Goal: Transaction & Acquisition: Purchase product/service

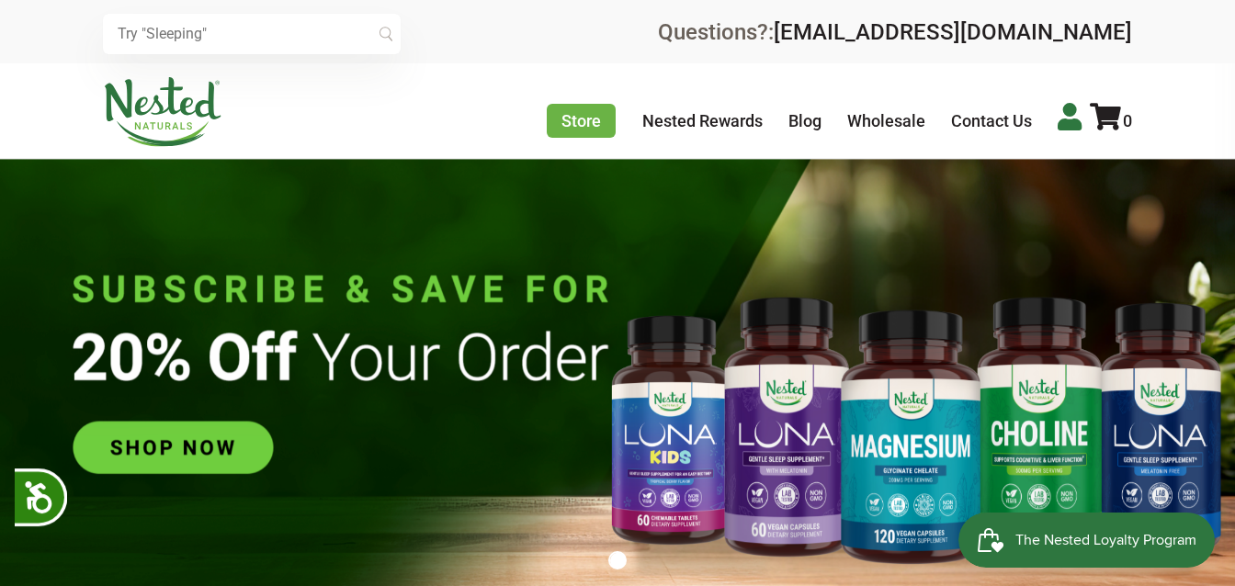
click at [1059, 128] on icon at bounding box center [1070, 117] width 24 height 28
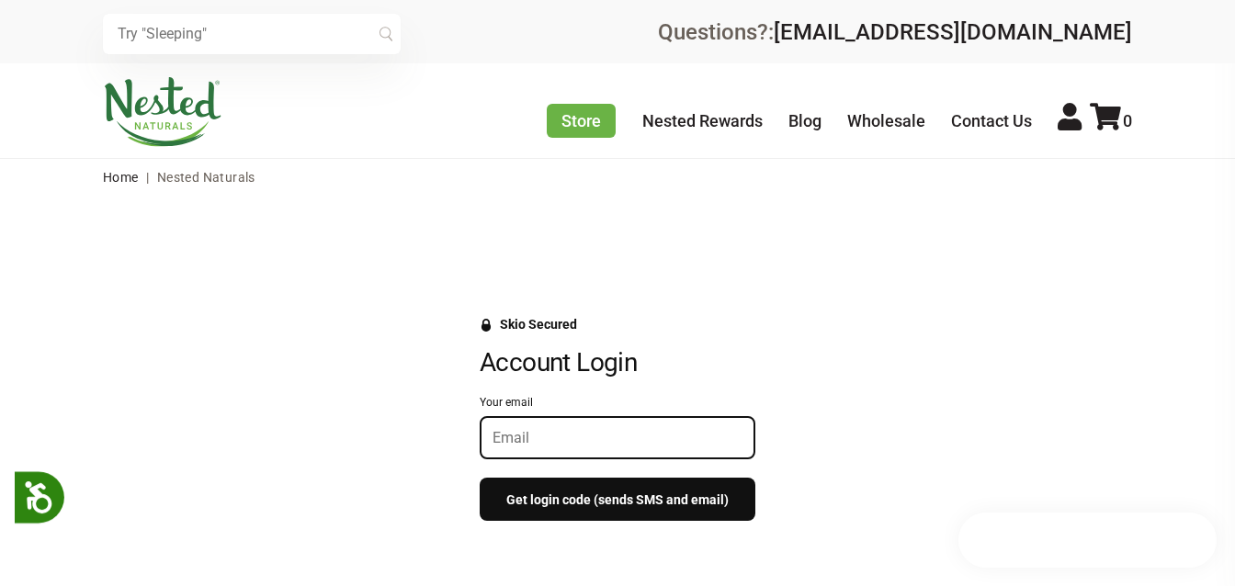
click at [611, 435] on input "Your email" at bounding box center [618, 437] width 250 height 17
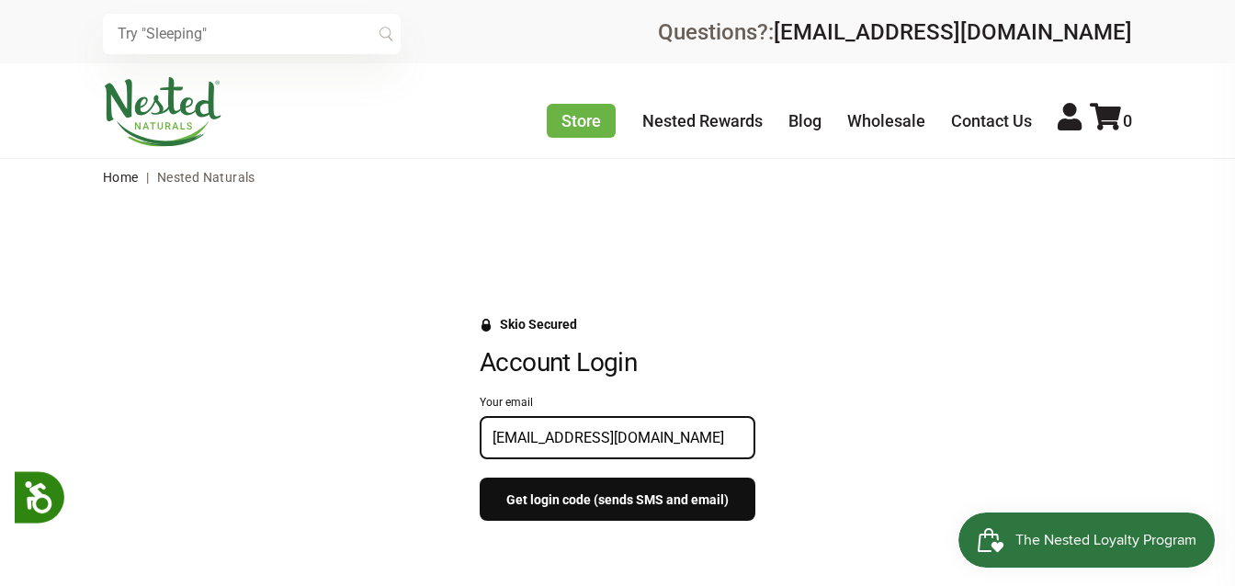
type input "rkeenan_cl@yahoo.com"
click at [607, 504] on button "Get login code (sends SMS and email)" at bounding box center [618, 499] width 276 height 43
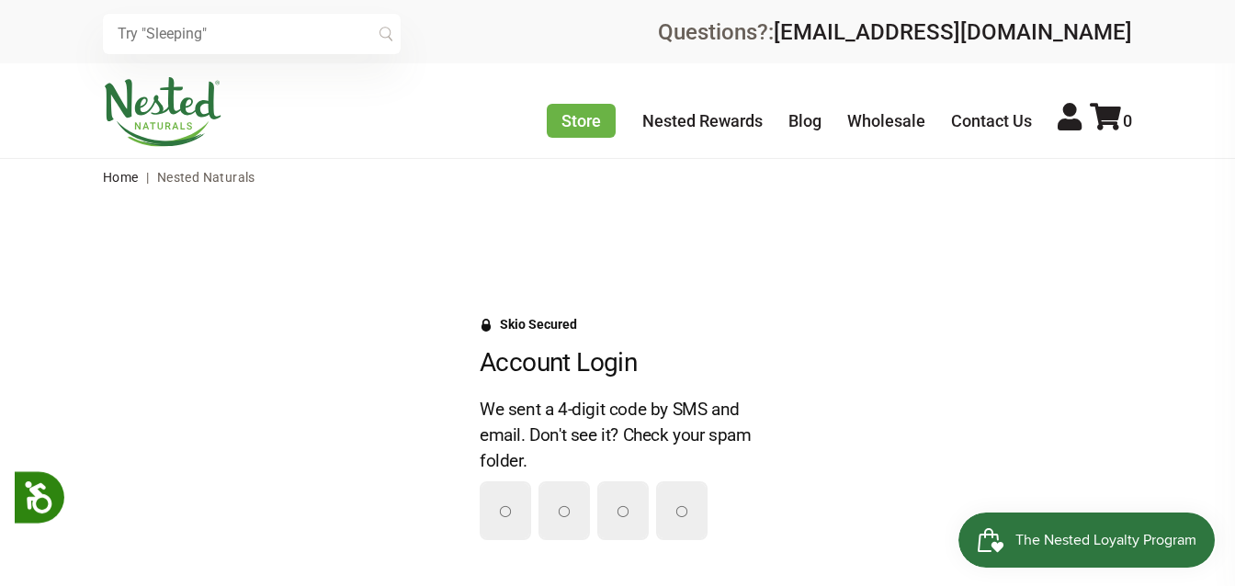
click at [733, 332] on div "Skio Secured" at bounding box center [618, 331] width 276 height 29
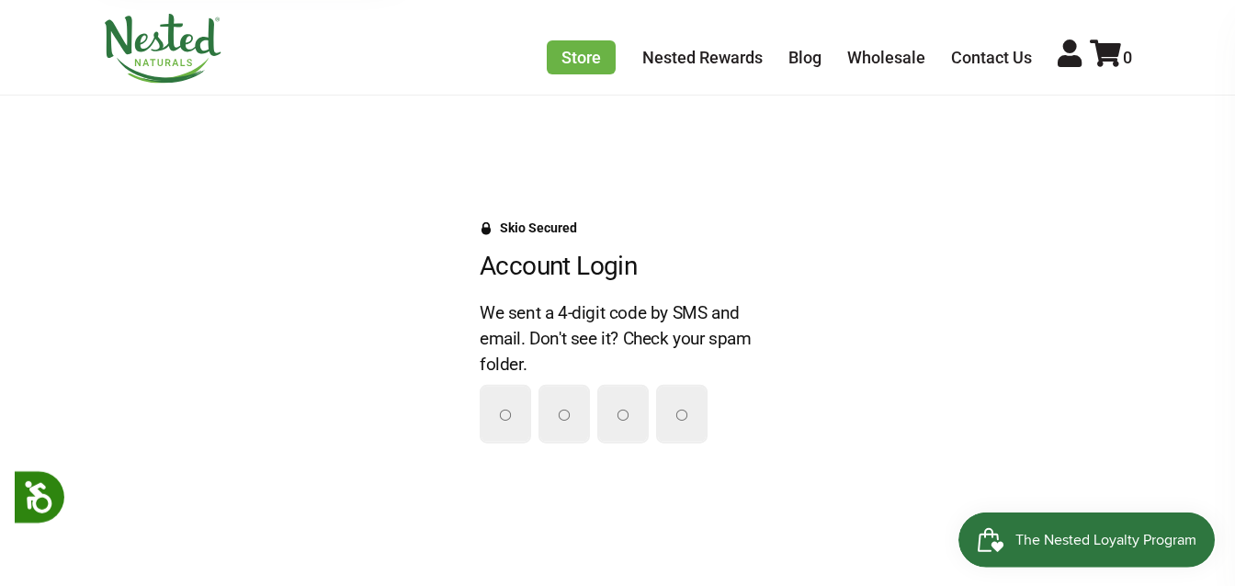
scroll to position [96, 0]
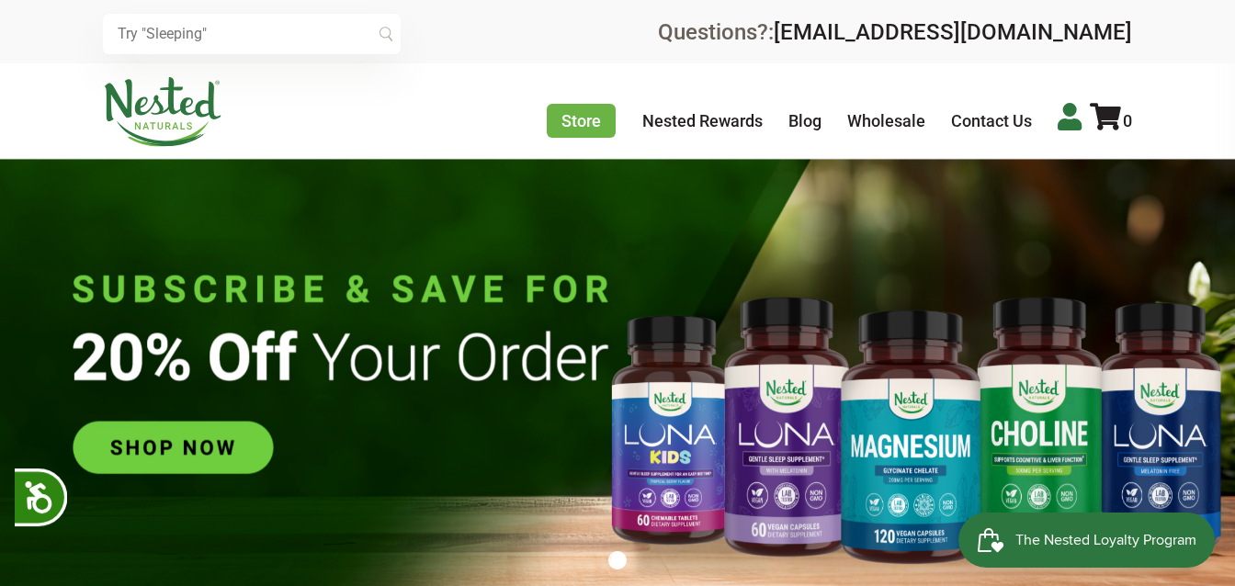
click at [1078, 128] on icon at bounding box center [1070, 117] width 24 height 28
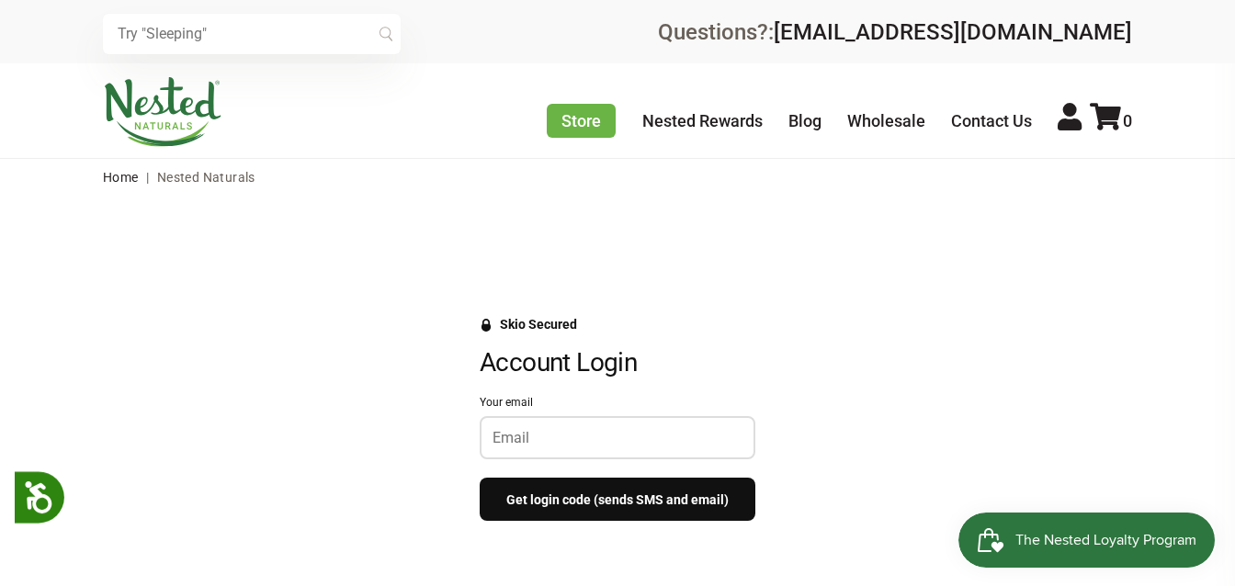
click at [629, 451] on div at bounding box center [618, 437] width 276 height 43
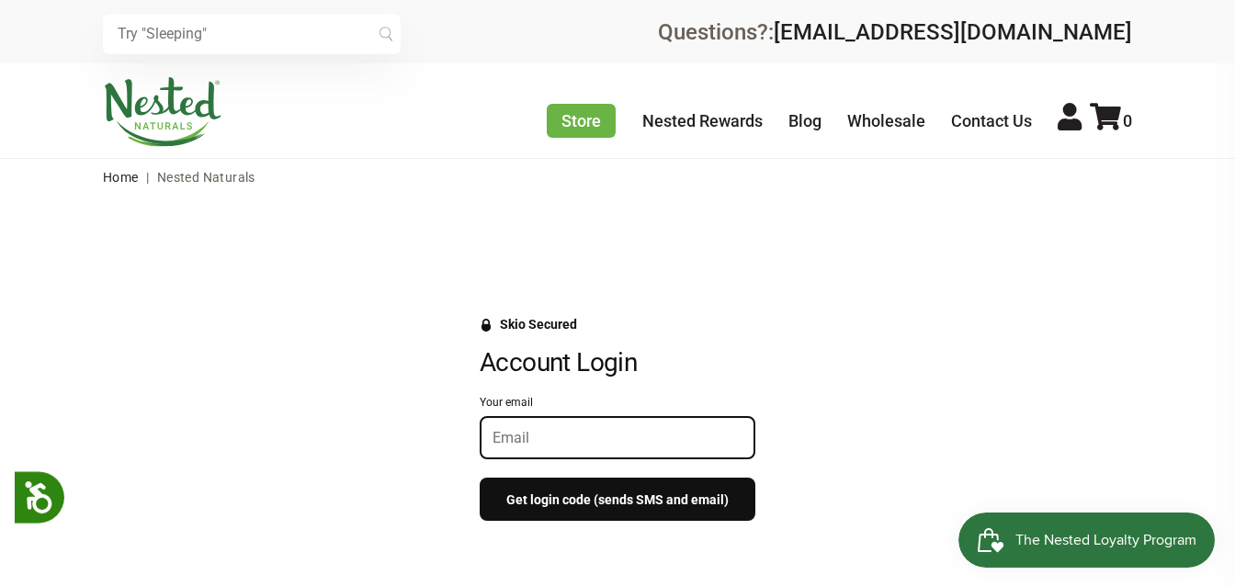
click at [617, 436] on input "Your email" at bounding box center [618, 437] width 250 height 17
type input "rkeenan_cl@yahoo.com"
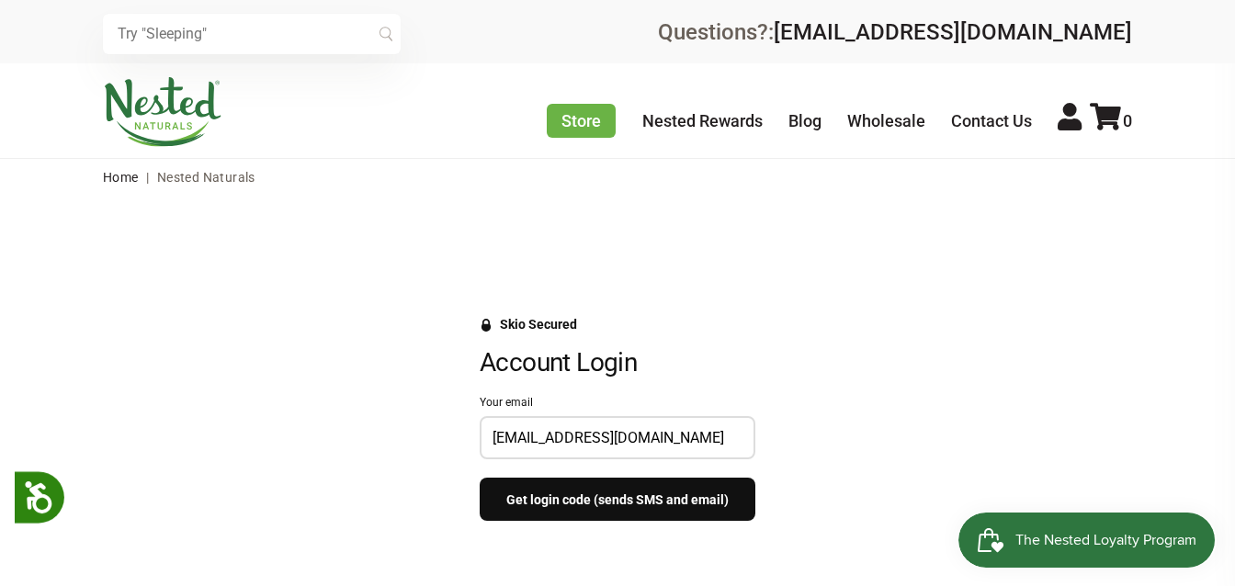
click at [640, 512] on button "Get login code (sends SMS and email)" at bounding box center [618, 499] width 276 height 43
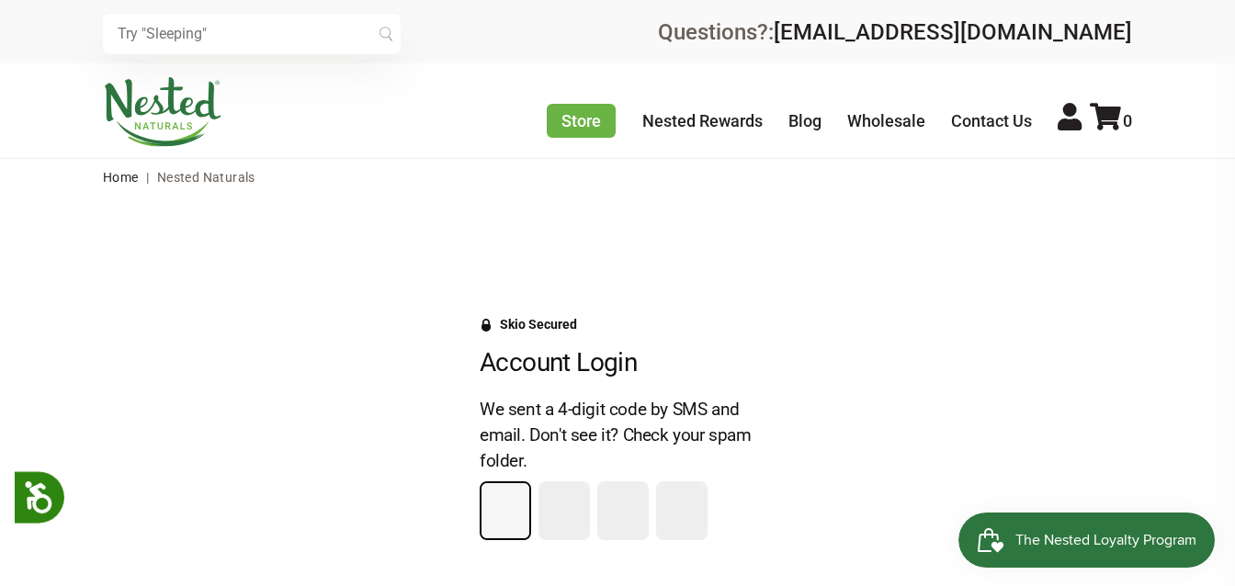
type input "9"
type input "8"
type input "5"
type input "1"
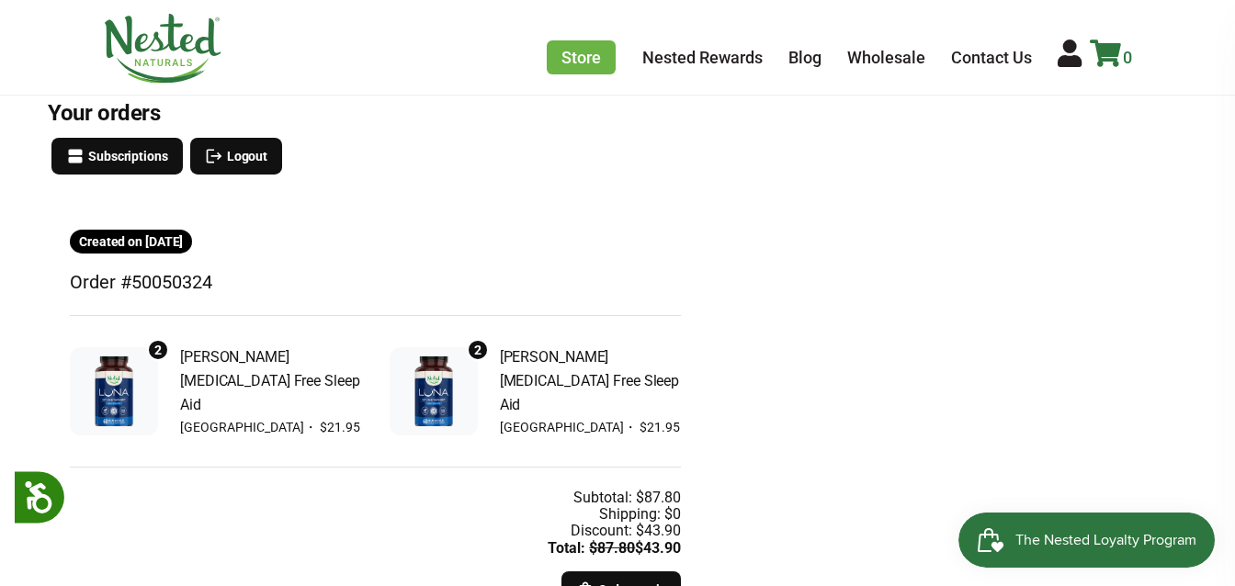
scroll to position [193, 0]
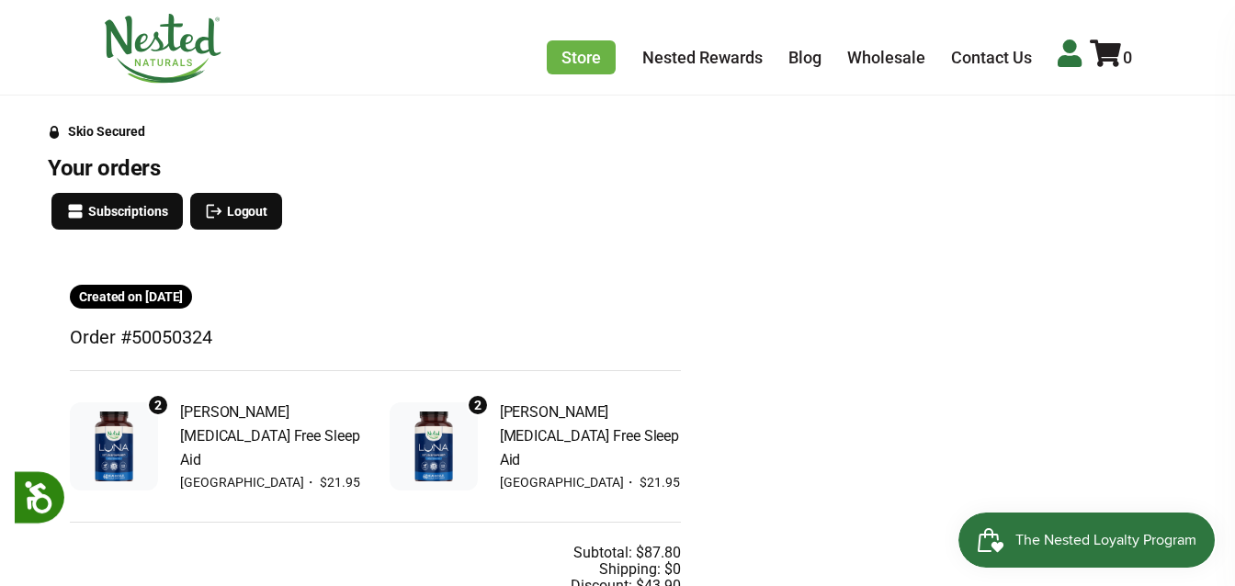
click at [1069, 62] on icon at bounding box center [1070, 54] width 24 height 28
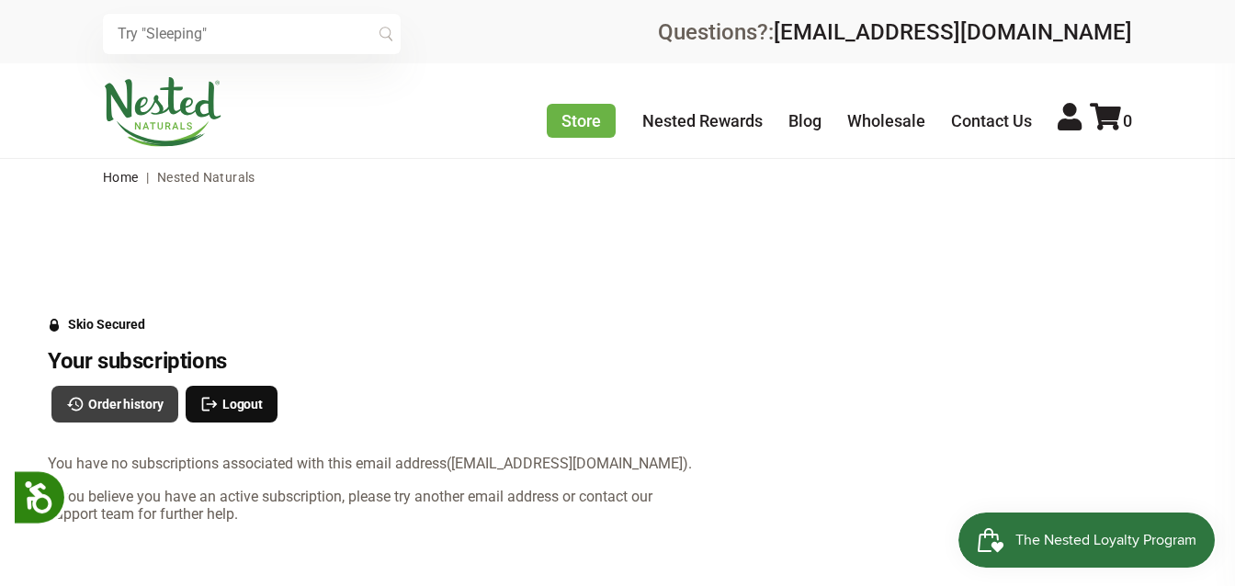
click at [145, 406] on span "Order history" at bounding box center [125, 404] width 75 height 20
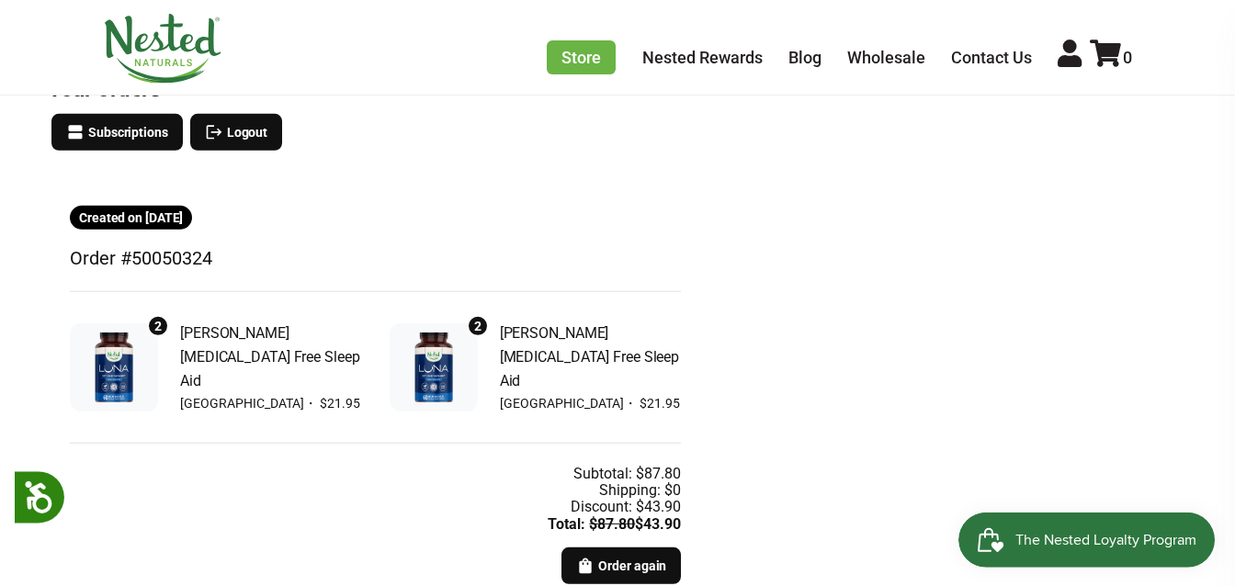
scroll to position [289, 0]
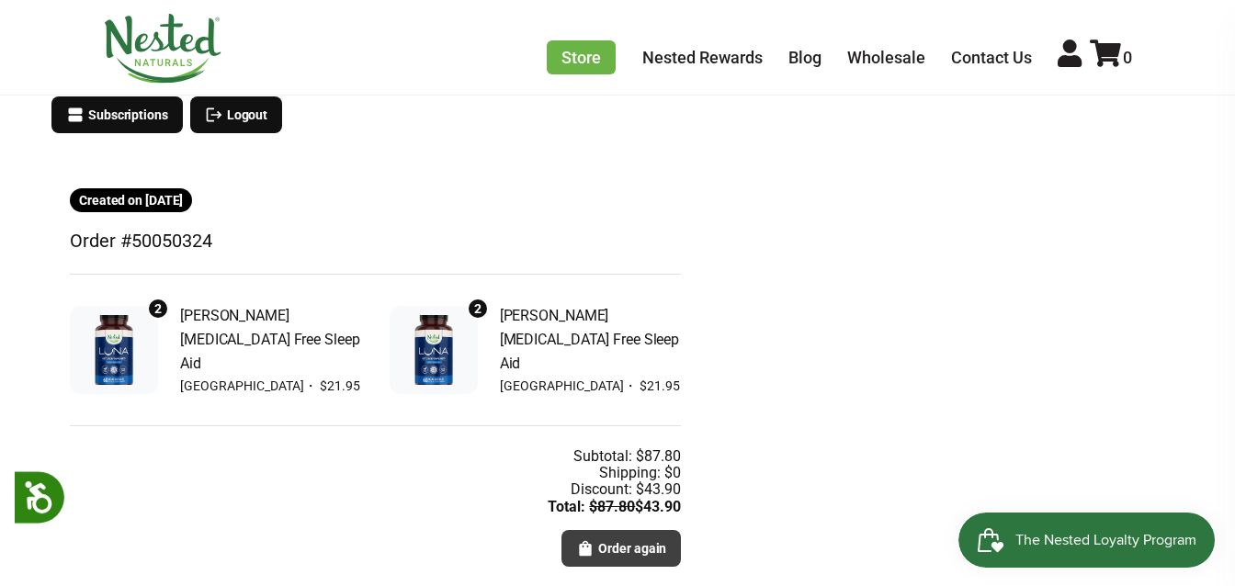
click at [629, 544] on span "Order again" at bounding box center [632, 548] width 68 height 20
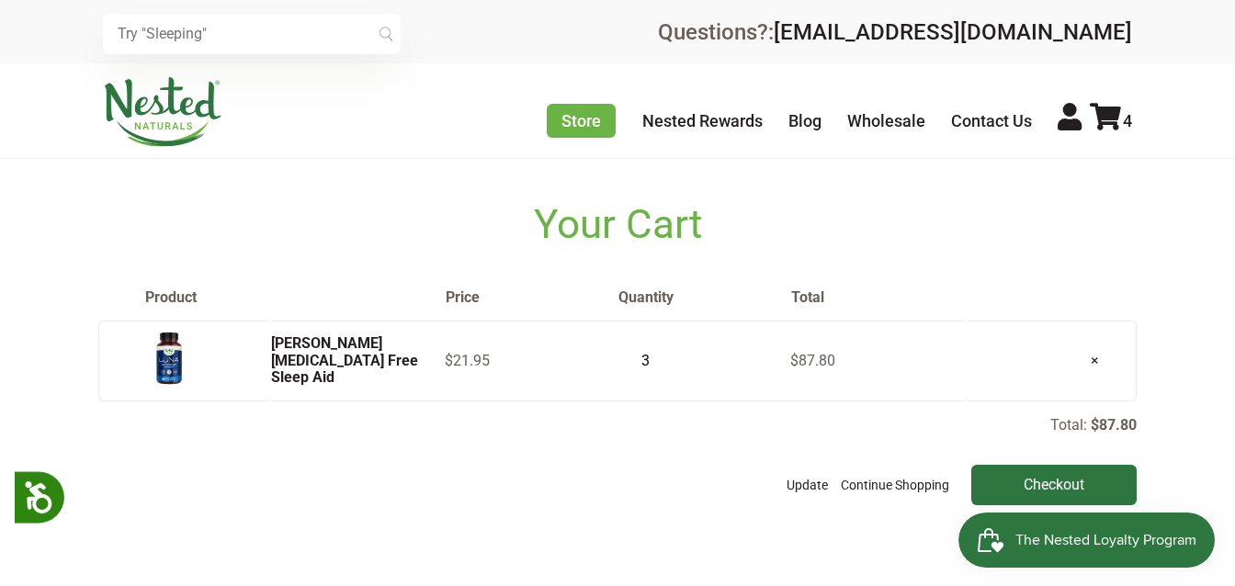
click at [655, 362] on input "3" at bounding box center [640, 361] width 46 height 26
type input "2"
click at [655, 362] on input "2" at bounding box center [640, 361] width 46 height 26
click at [1090, 485] on input "Checkout" at bounding box center [1053, 485] width 165 height 40
